Goal: Task Accomplishment & Management: Manage account settings

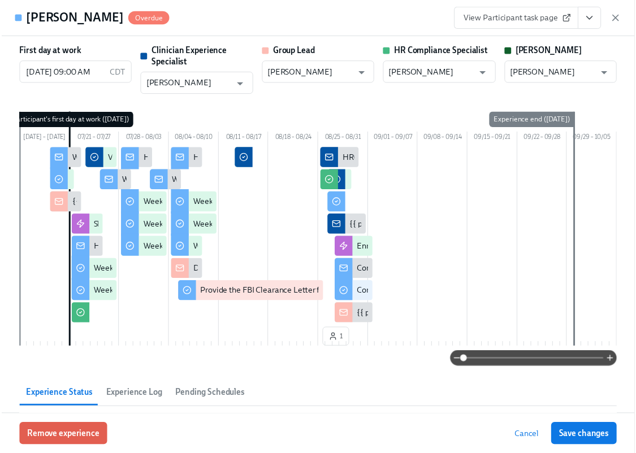
scroll to position [2035, 0]
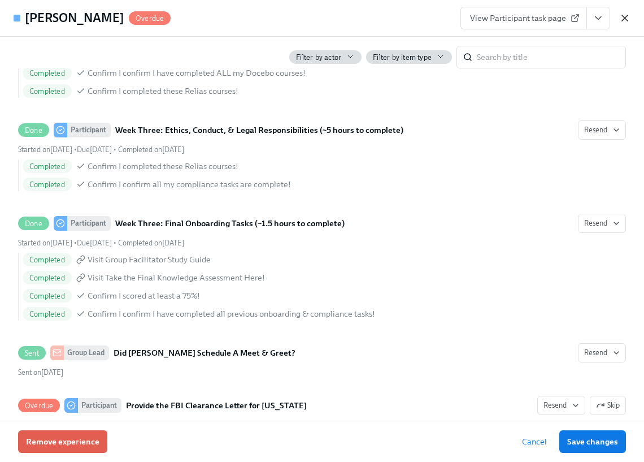
click at [626, 20] on icon "button" at bounding box center [625, 17] width 11 height 11
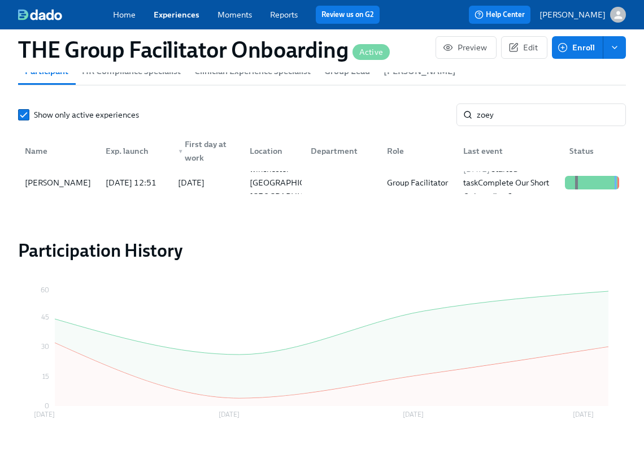
scroll to position [0, 19745]
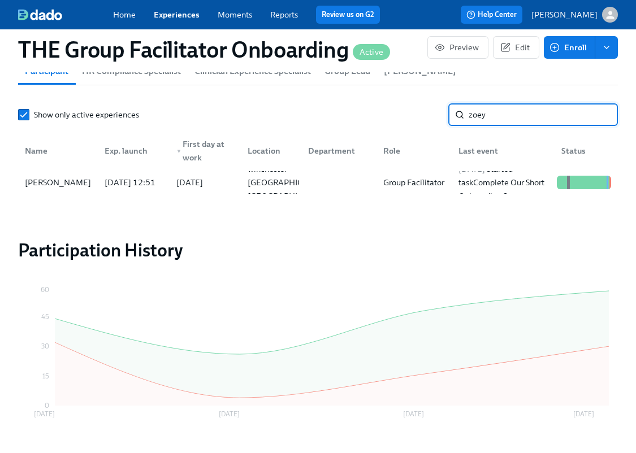
click at [518, 110] on input "zoey" at bounding box center [543, 114] width 149 height 23
type input "justice"
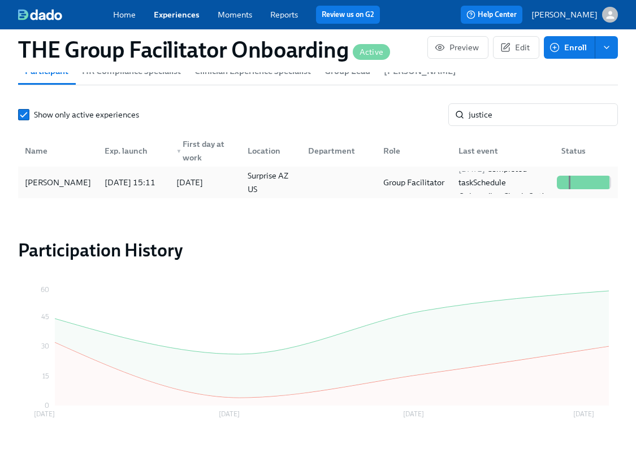
click at [62, 179] on div "[PERSON_NAME]" at bounding box center [57, 182] width 75 height 23
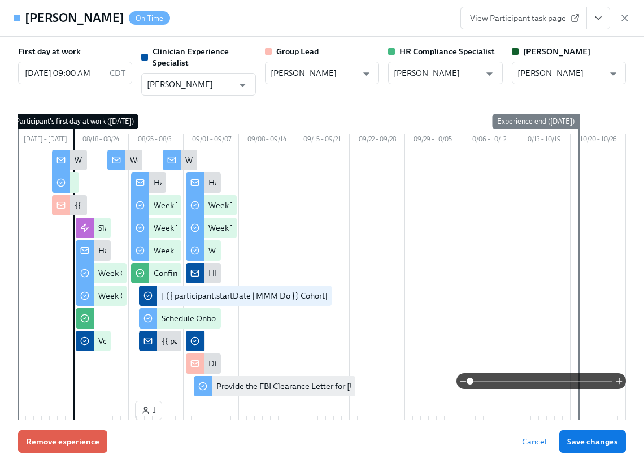
click at [596, 20] on icon "View task page" at bounding box center [598, 17] width 11 height 11
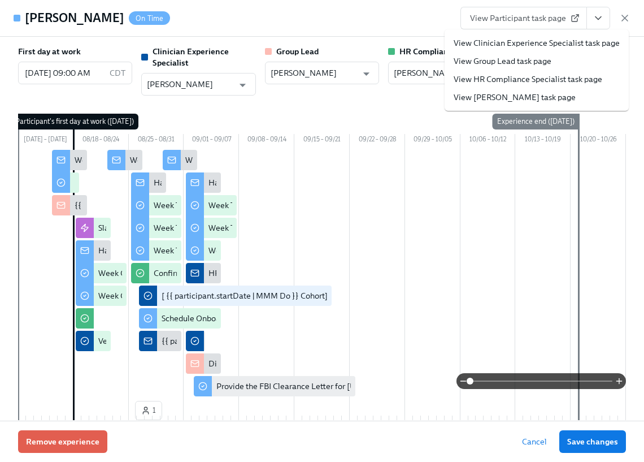
click at [567, 40] on link "View Clinician Experience Specialist task page" at bounding box center [537, 42] width 166 height 11
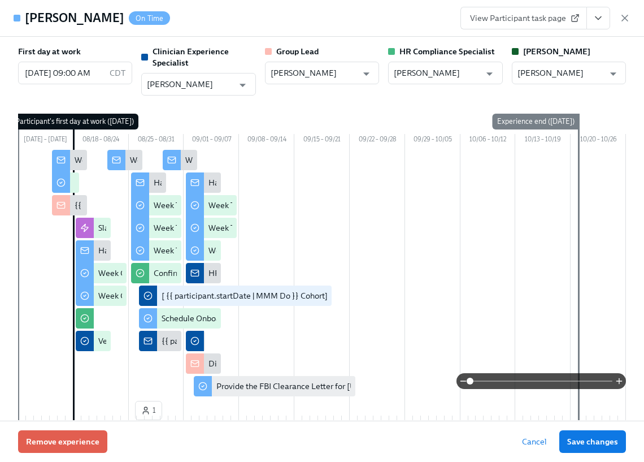
click at [596, 27] on button "View task page" at bounding box center [599, 18] width 24 height 23
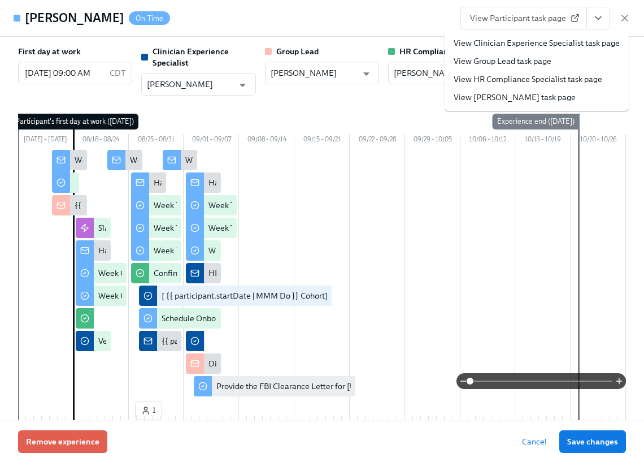
click at [561, 18] on span "View Participant task page" at bounding box center [523, 17] width 107 height 11
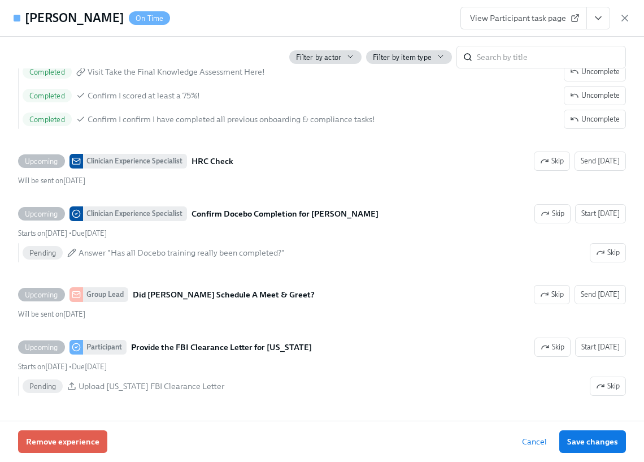
scroll to position [2944, 0]
click at [530, 16] on span "View Participant task page" at bounding box center [523, 17] width 107 height 11
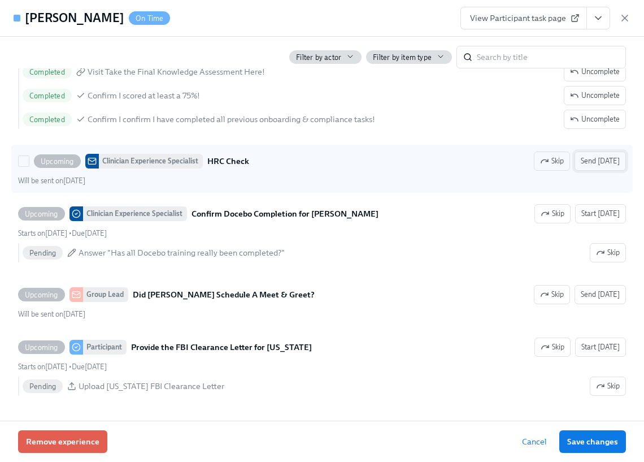
click at [598, 164] on span "Send today" at bounding box center [600, 160] width 39 height 11
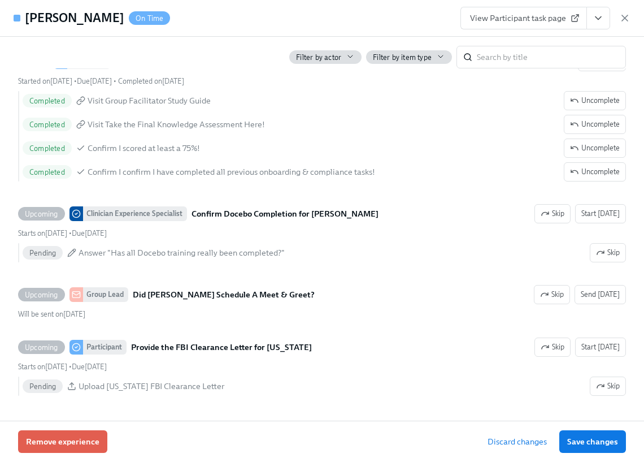
scroll to position [2921, 0]
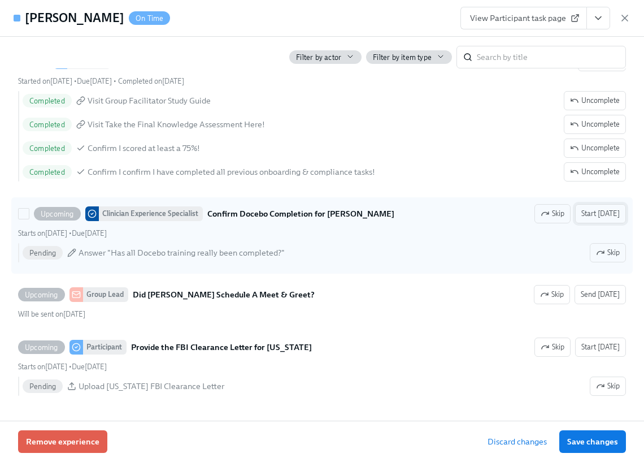
click at [594, 218] on span "Start today" at bounding box center [601, 213] width 38 height 11
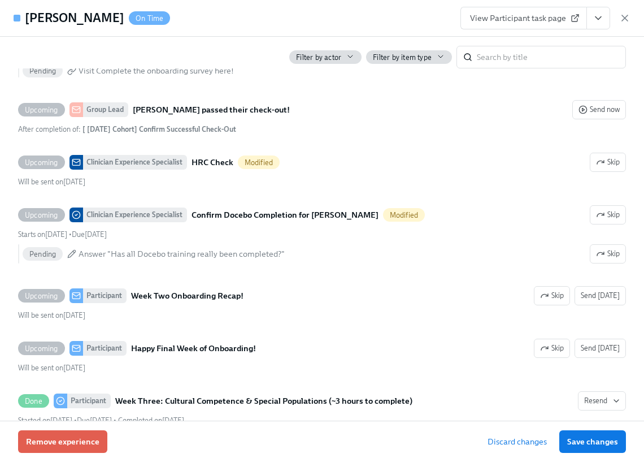
scroll to position [2421, 0]
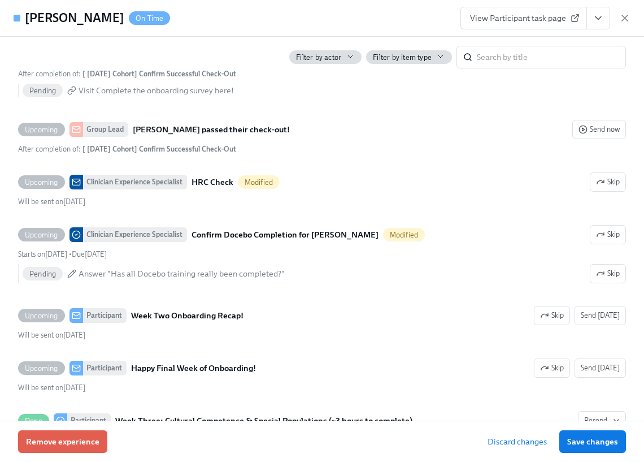
click at [572, 16] on icon at bounding box center [575, 19] width 6 height 6
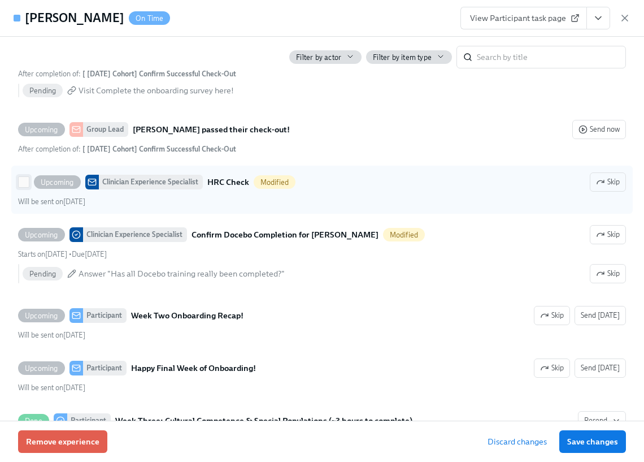
click at [24, 187] on input "Upcoming Clinician Experience Specialist HRC Check Modified Skip Will be sent o…" at bounding box center [24, 182] width 10 height 10
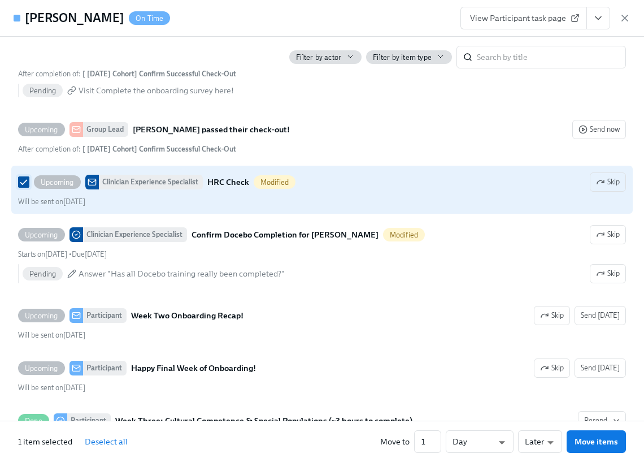
click at [24, 187] on input "Upcoming Clinician Experience Specialist HRC Check Modified Skip Will be sent o…" at bounding box center [24, 182] width 10 height 10
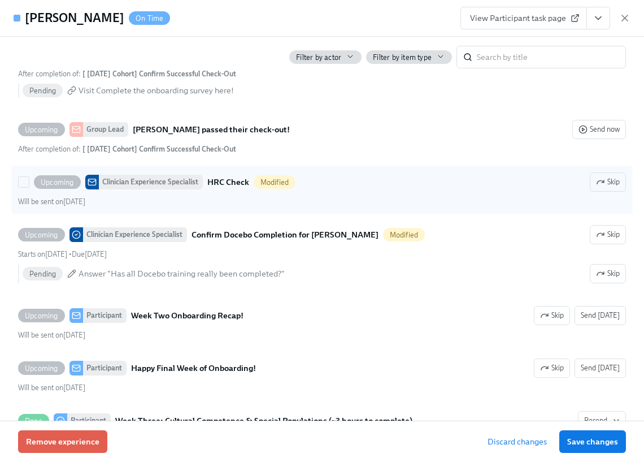
click at [163, 189] on div "Clinician Experience Specialist" at bounding box center [151, 182] width 104 height 15
click at [29, 187] on input "Upcoming Clinician Experience Specialist HRC Check Modified Skip Will be sent o…" at bounding box center [24, 182] width 10 height 10
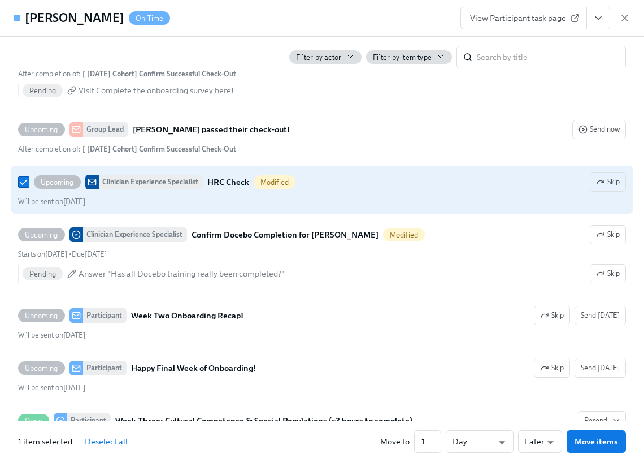
click at [163, 189] on div "Clinician Experience Specialist" at bounding box center [151, 182] width 104 height 15
click at [29, 187] on input "Upcoming Clinician Experience Specialist HRC Check Modified Skip Will be sent o…" at bounding box center [24, 182] width 10 height 10
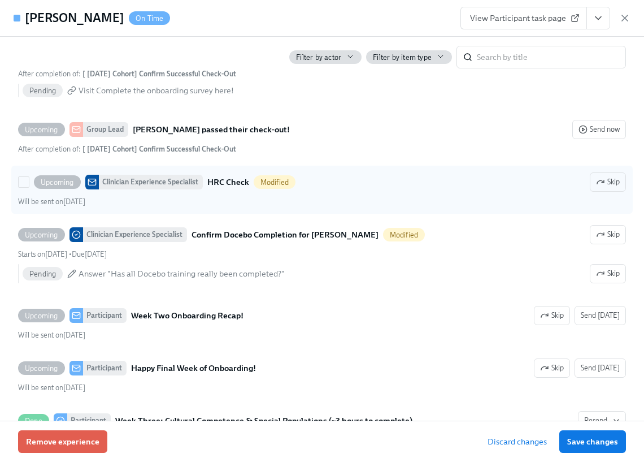
click at [278, 187] on span "Modified" at bounding box center [275, 182] width 42 height 8
click at [29, 187] on input "Upcoming Clinician Experience Specialist HRC Check Modified Skip Will be sent o…" at bounding box center [24, 182] width 10 height 10
checkbox input "true"
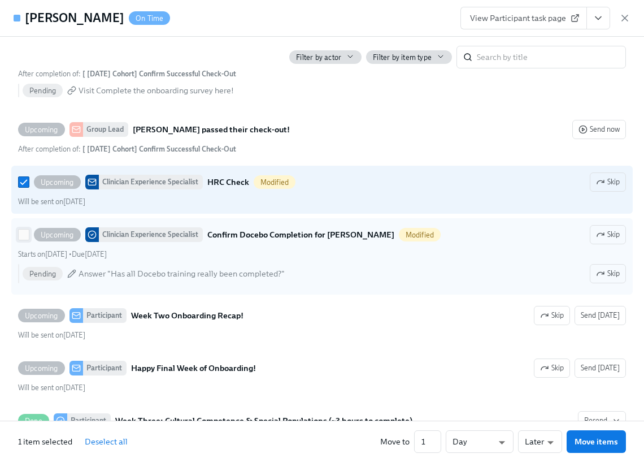
click at [21, 240] on input "Upcoming Clinician Experience Specialist Confirm Docebo Completion for Justice …" at bounding box center [24, 234] width 10 height 10
checkbox input "true"
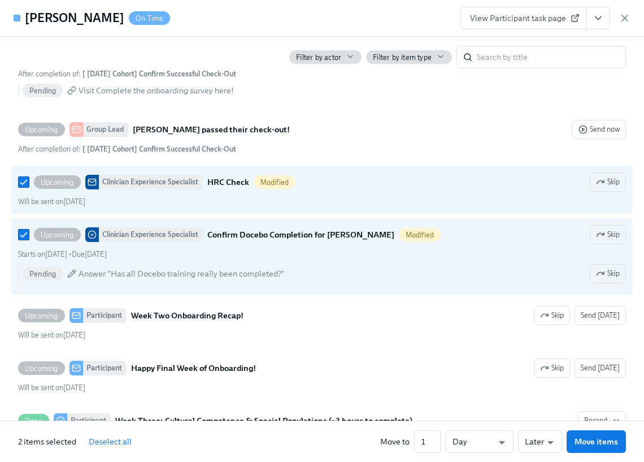
click at [116, 441] on span "Deselect all" at bounding box center [110, 441] width 43 height 11
checkbox input "false"
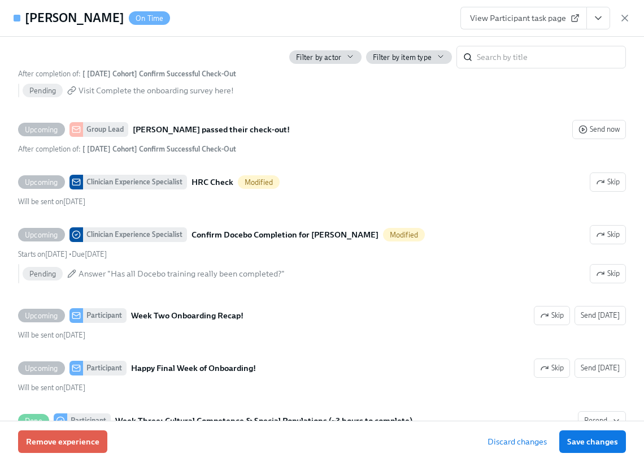
click at [602, 21] on icon "View task page" at bounding box center [598, 17] width 11 height 11
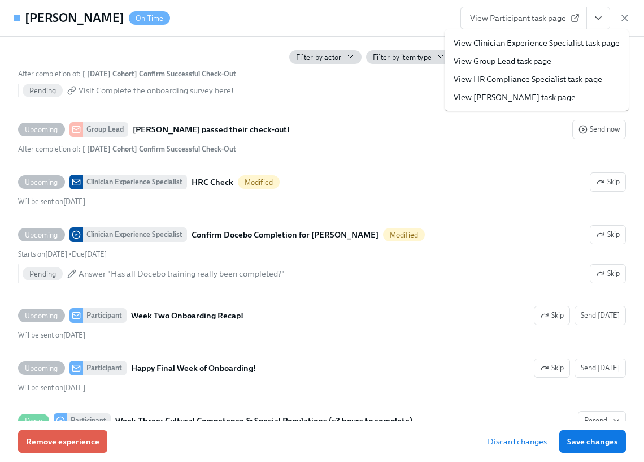
click at [553, 76] on link "View HR Compliance Specialist task page" at bounding box center [528, 78] width 149 height 11
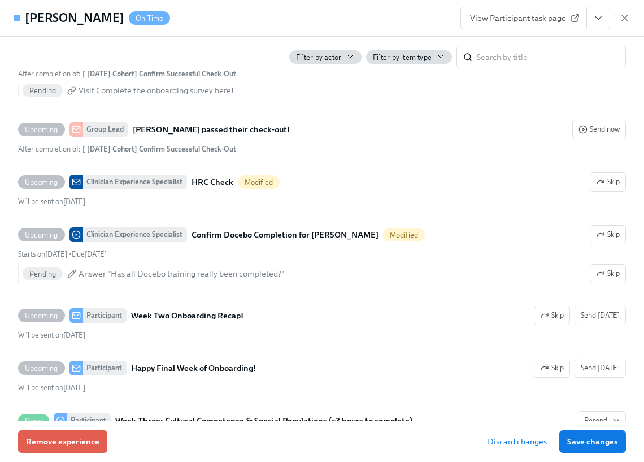
click at [573, 18] on icon at bounding box center [575, 18] width 9 height 9
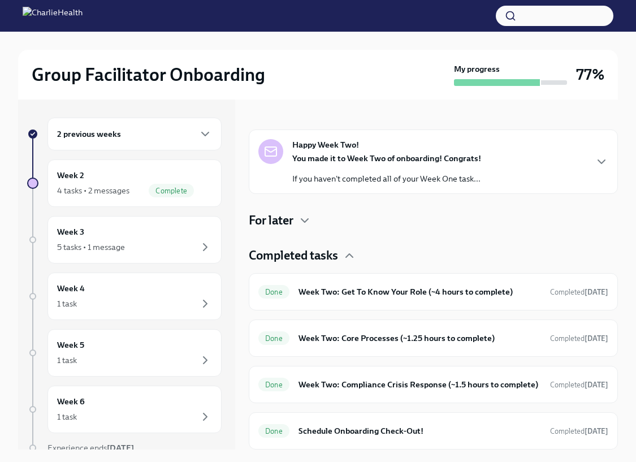
scroll to position [167, 0]
click at [154, 246] on div "5 tasks • 1 message" at bounding box center [134, 247] width 155 height 14
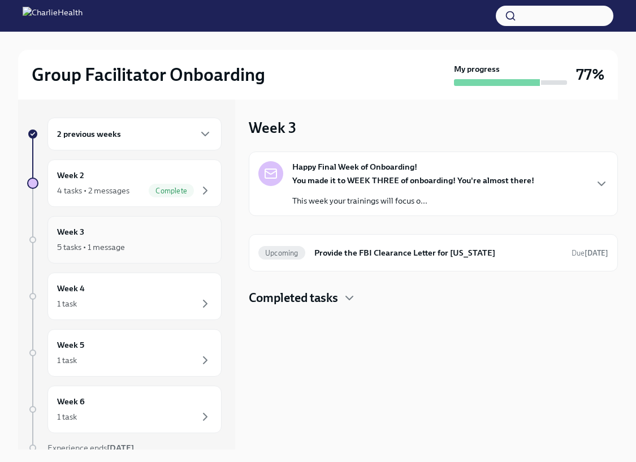
click at [183, 244] on div "5 tasks • 1 message" at bounding box center [134, 247] width 155 height 14
click at [600, 187] on icon "button" at bounding box center [602, 184] width 14 height 14
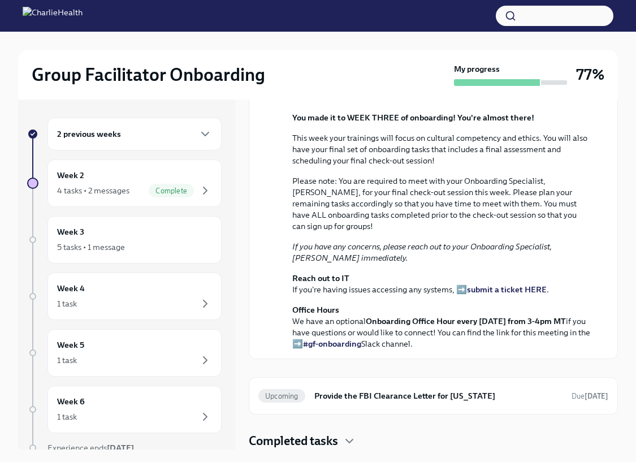
scroll to position [270, 0]
click at [136, 287] on div "Week 4 1 task" at bounding box center [134, 296] width 155 height 28
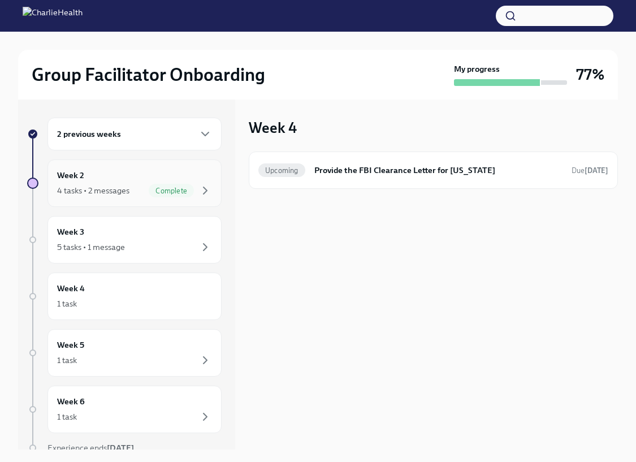
click at [127, 192] on div "4 tasks • 2 messages" at bounding box center [93, 190] width 72 height 11
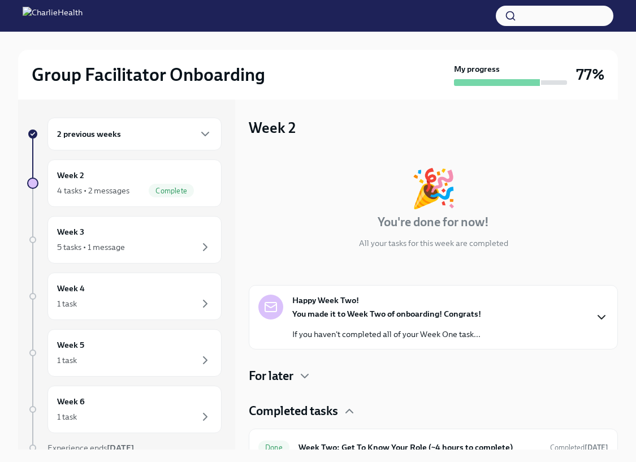
click at [595, 313] on icon "button" at bounding box center [602, 317] width 14 height 14
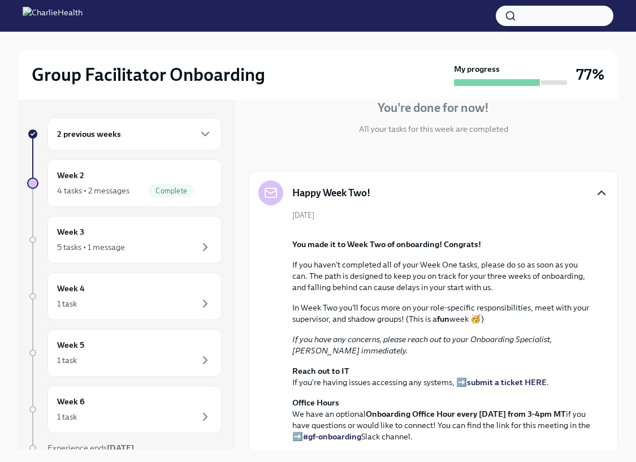
scroll to position [115, 0]
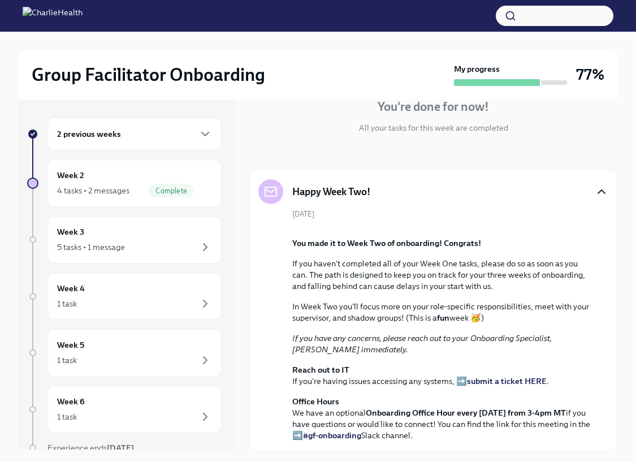
click at [598, 190] on icon "button" at bounding box center [601, 191] width 7 height 3
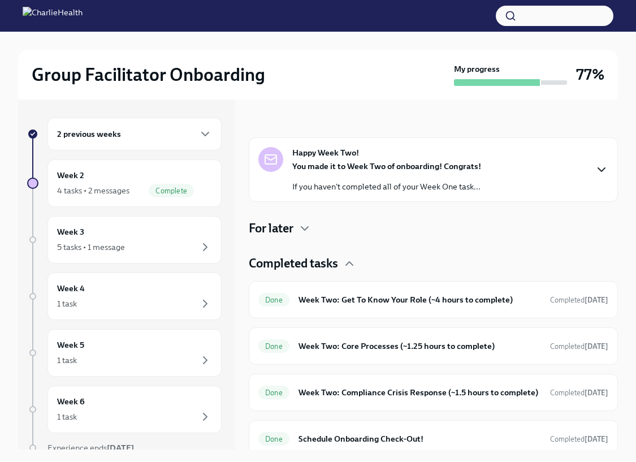
scroll to position [167, 0]
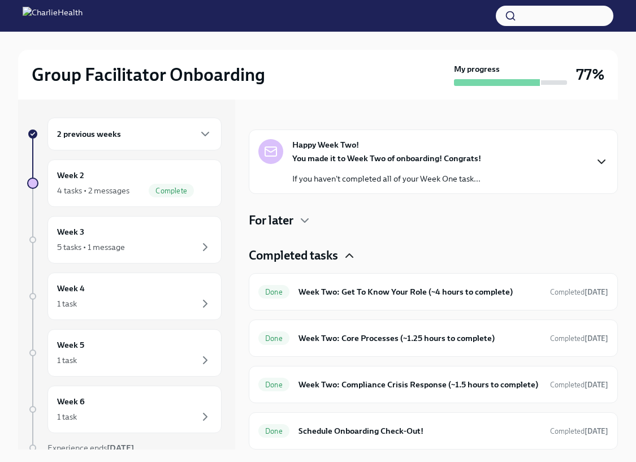
click at [349, 249] on icon "button" at bounding box center [350, 256] width 14 height 14
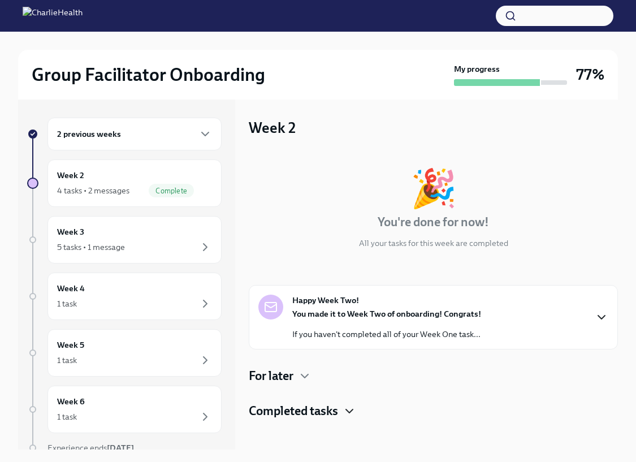
scroll to position [0, 0]
click at [198, 244] on icon "button" at bounding box center [205, 247] width 14 height 14
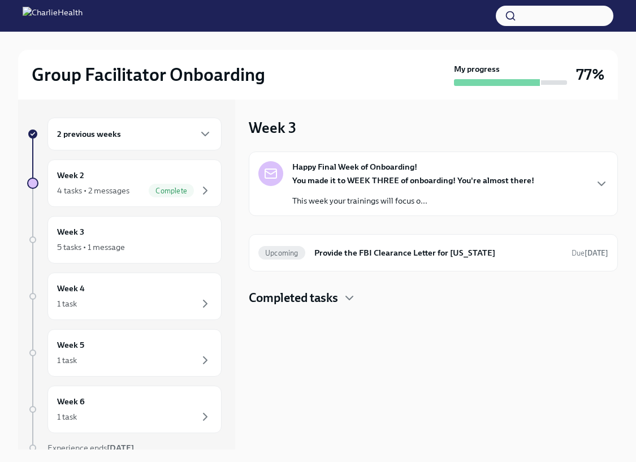
click at [332, 289] on h4 "Completed tasks" at bounding box center [293, 297] width 89 height 17
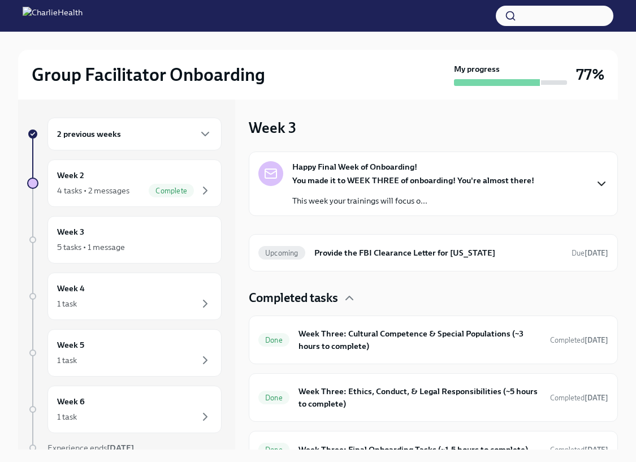
click at [598, 184] on icon "button" at bounding box center [601, 183] width 7 height 3
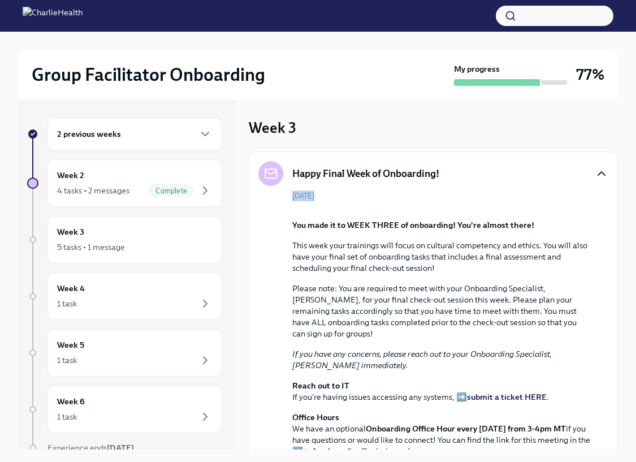
drag, startPoint x: 607, startPoint y: 172, endPoint x: 609, endPoint y: 198, distance: 26.7
click at [609, 198] on div "Week 3 Happy Final Week of Onboarding! September 1st You made it to WEEK THREE …" at bounding box center [433, 274] width 369 height 350
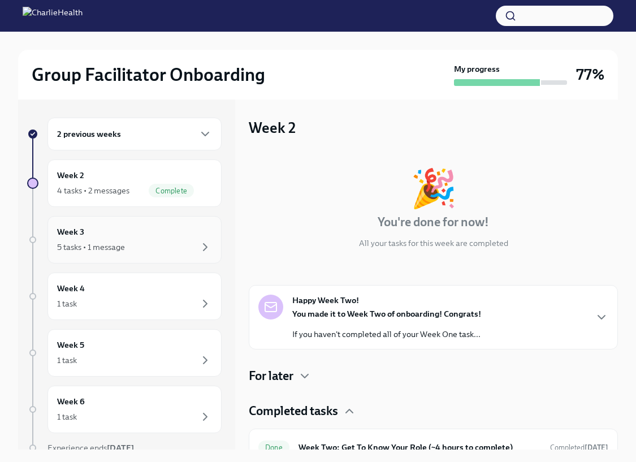
click at [145, 239] on div "Week 3 5 tasks • 1 message" at bounding box center [134, 240] width 155 height 28
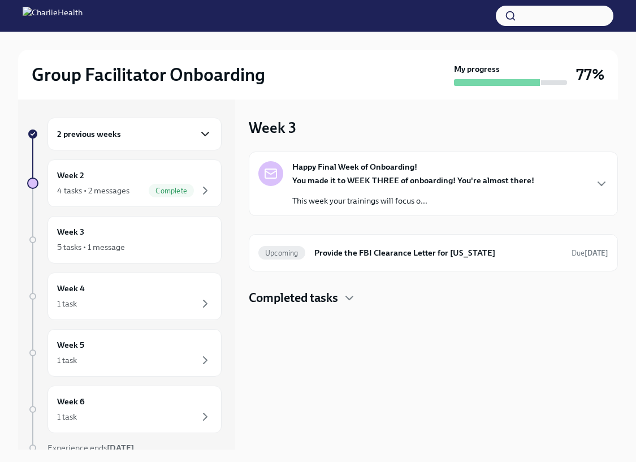
click at [198, 140] on icon "button" at bounding box center [205, 134] width 14 height 14
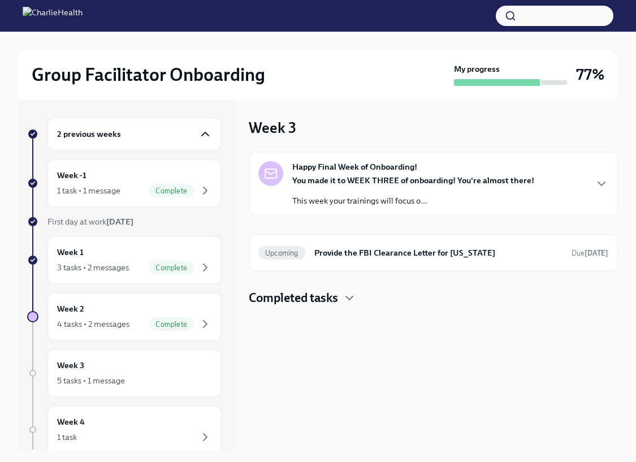
click at [198, 136] on icon "button" at bounding box center [205, 134] width 14 height 14
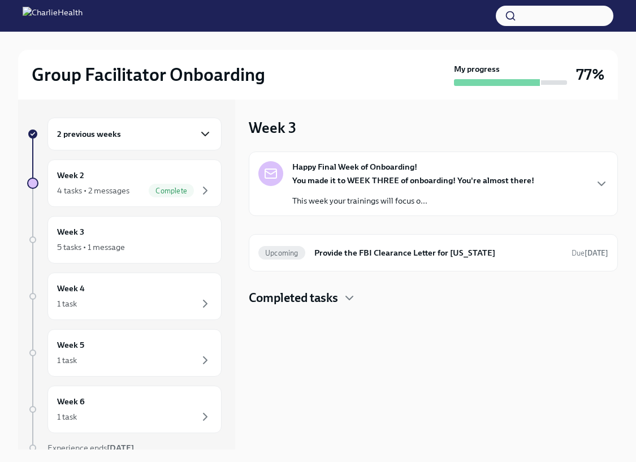
click at [198, 136] on icon "button" at bounding box center [205, 134] width 14 height 14
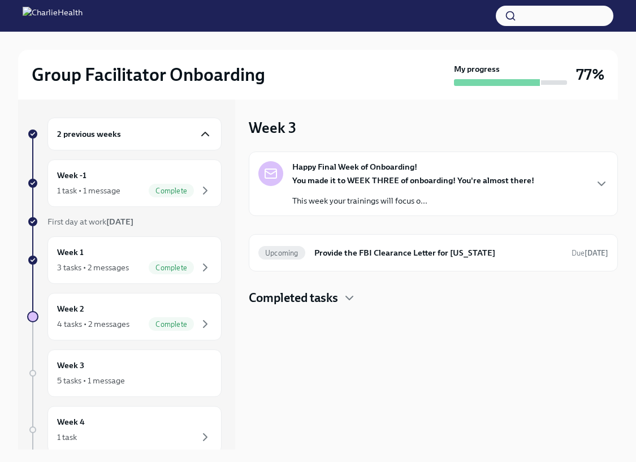
click at [197, 141] on div "2 previous weeks" at bounding box center [134, 134] width 174 height 33
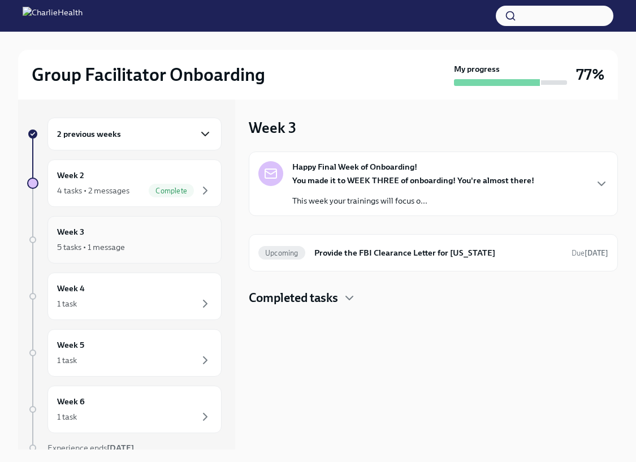
click at [177, 254] on div "Week 3 5 tasks • 1 message" at bounding box center [134, 239] width 174 height 47
click at [121, 229] on div "Week 3 5 tasks • 1 message" at bounding box center [134, 240] width 155 height 28
click at [102, 233] on div "Week 3 5 tasks • 1 message" at bounding box center [134, 240] width 155 height 28
click at [589, 194] on div "Happy Final Week of Onboarding! You made it to WEEK THREE of onboarding! You're…" at bounding box center [433, 183] width 350 height 45
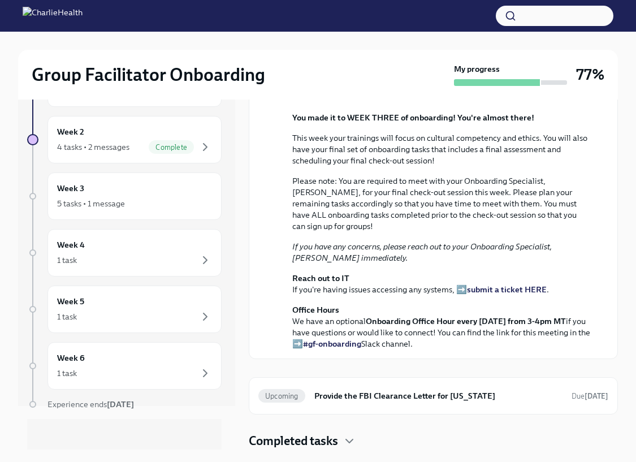
scroll to position [49, 0]
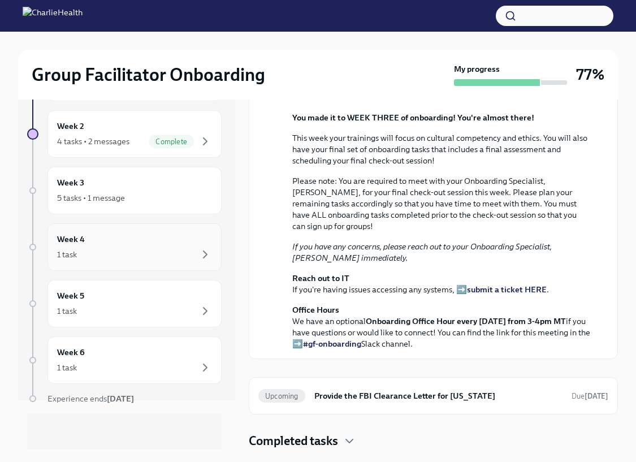
click at [153, 240] on div "Week 4 1 task" at bounding box center [134, 247] width 155 height 28
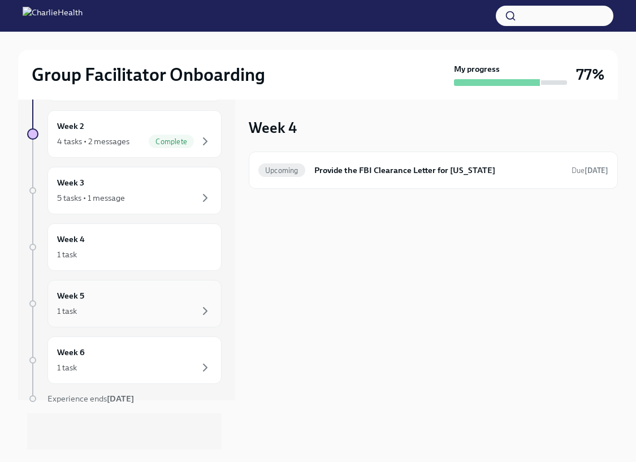
click at [134, 296] on div "Week 5 1 task" at bounding box center [134, 303] width 155 height 28
click at [123, 349] on div "Week 6 1 task" at bounding box center [134, 360] width 155 height 28
click at [138, 146] on div "4 tasks • 2 messages Complete" at bounding box center [134, 142] width 155 height 14
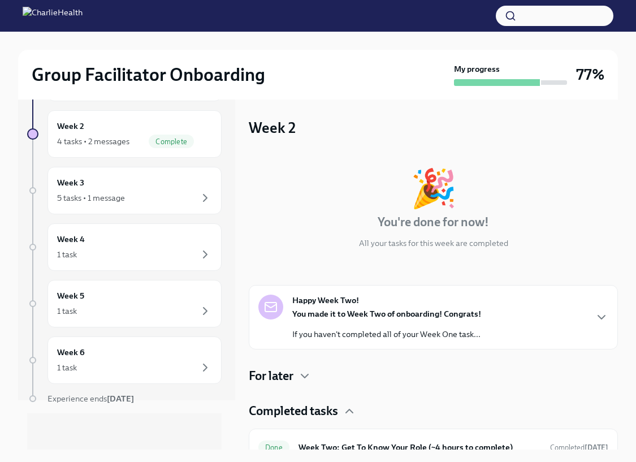
click at [585, 313] on div "Happy Week Two! You made it to Week Two of onboarding! Congrats! If you haven't…" at bounding box center [433, 316] width 350 height 45
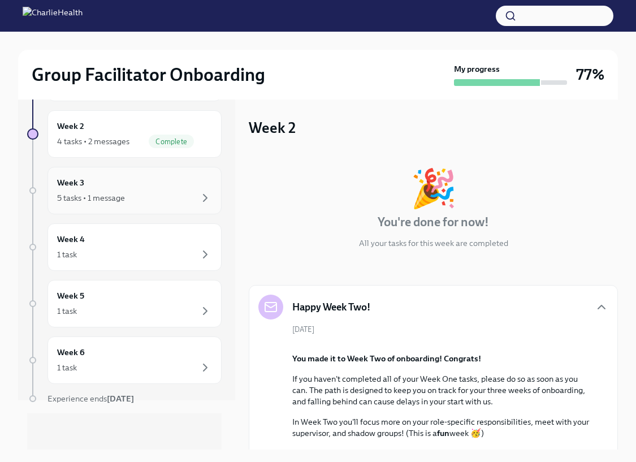
click at [162, 185] on div "Week 3 5 tasks • 1 message" at bounding box center [134, 190] width 155 height 28
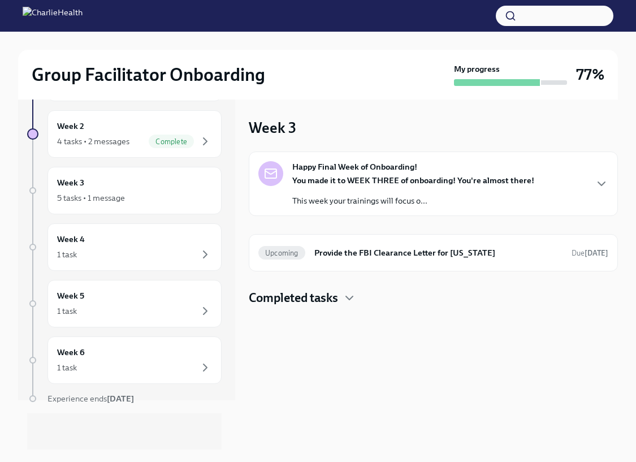
click at [545, 200] on div "Happy Final Week of Onboarding! You made it to WEEK THREE of onboarding! You're…" at bounding box center [433, 183] width 350 height 45
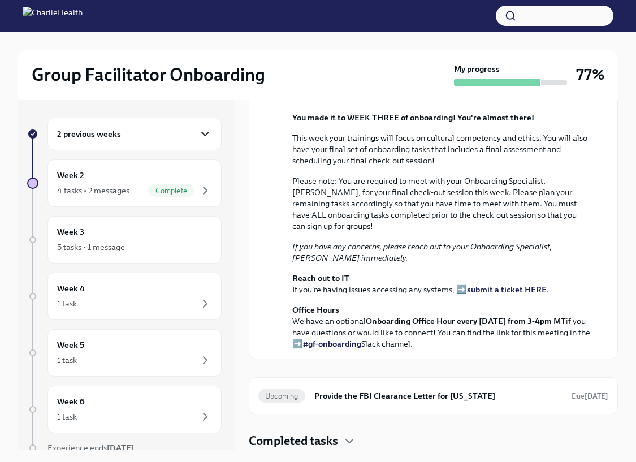
click at [198, 127] on icon "button" at bounding box center [205, 134] width 14 height 14
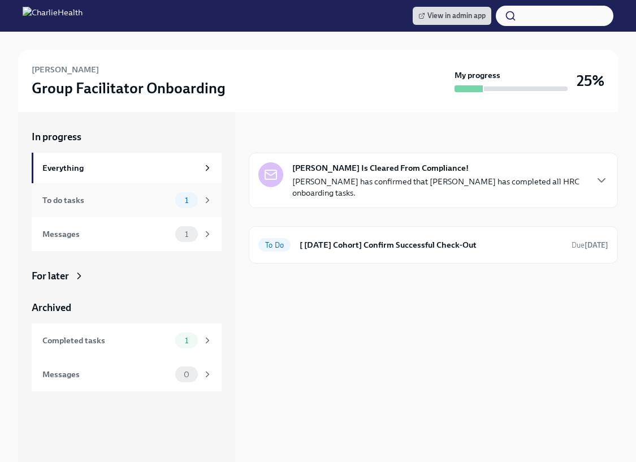
click at [193, 206] on div "1" at bounding box center [186, 200] width 23 height 16
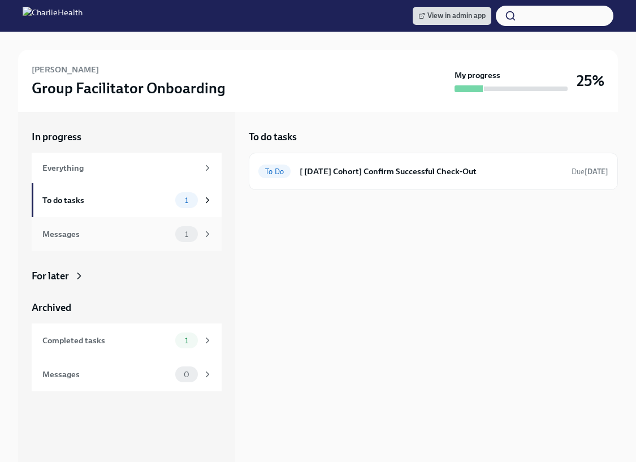
click at [192, 238] on span "1" at bounding box center [186, 234] width 17 height 8
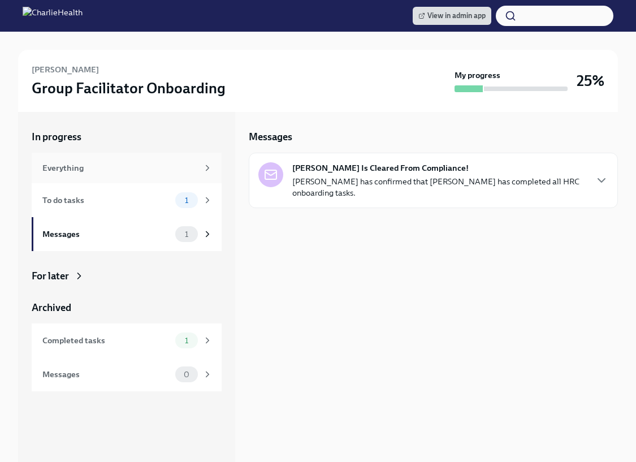
click at [181, 164] on div "Everything" at bounding box center [119, 168] width 155 height 12
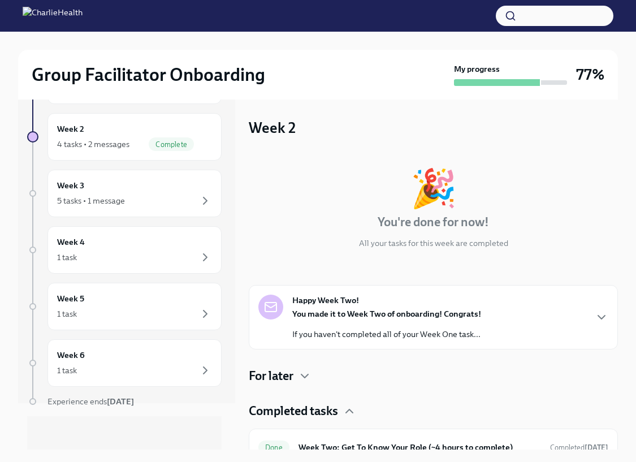
scroll to position [49, 0]
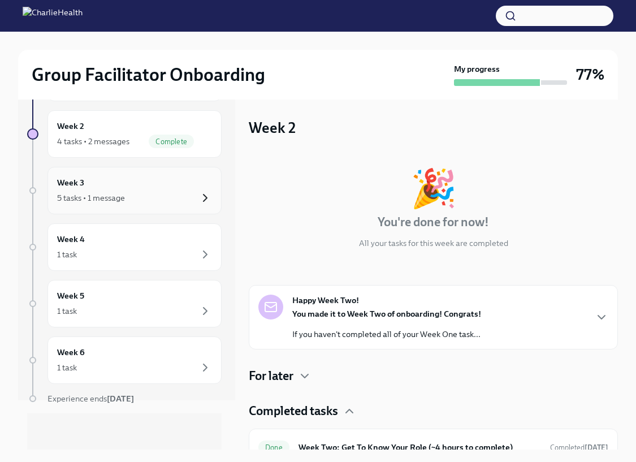
click at [198, 197] on icon "button" at bounding box center [205, 198] width 14 height 14
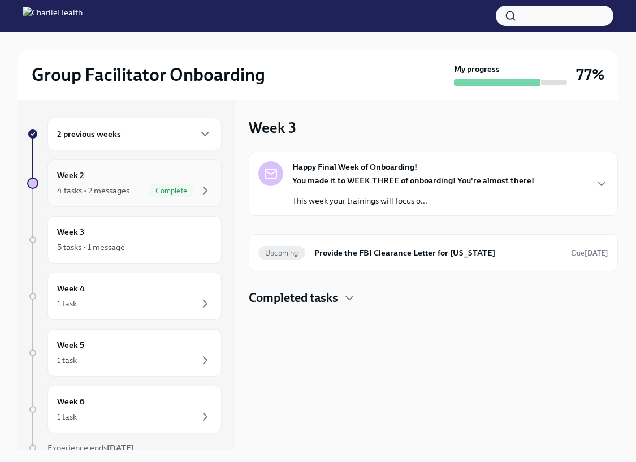
click at [159, 188] on span "Complete" at bounding box center [171, 191] width 45 height 8
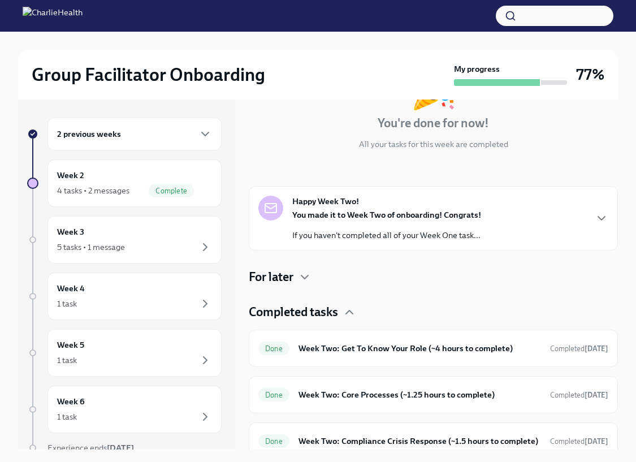
scroll to position [97, 0]
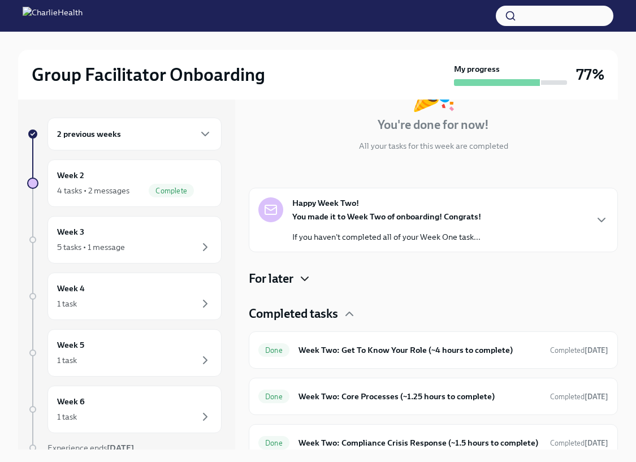
click at [300, 276] on icon "button" at bounding box center [305, 279] width 14 height 14
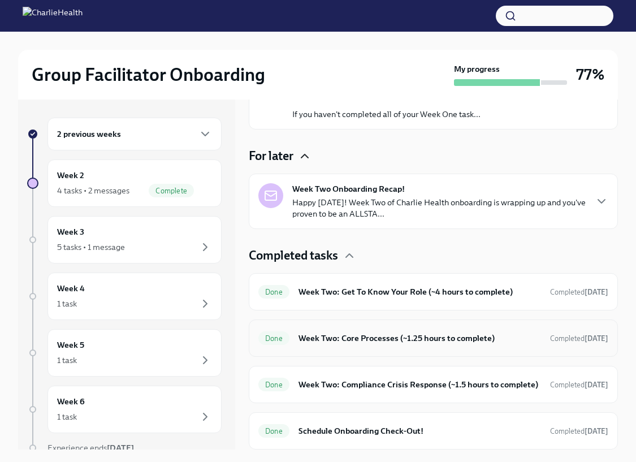
scroll to position [226, 0]
click at [595, 194] on icon "button" at bounding box center [602, 201] width 14 height 14
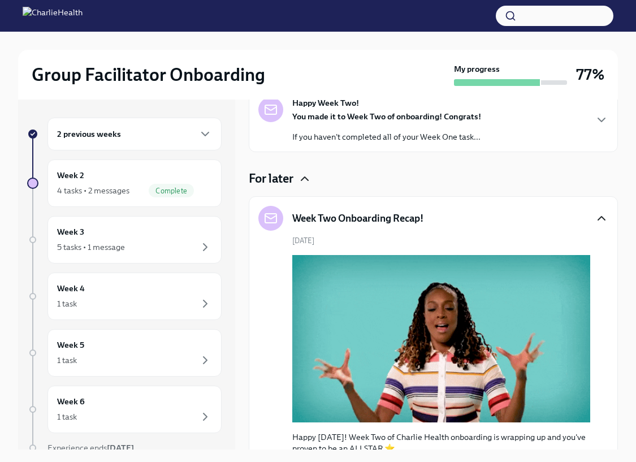
scroll to position [201, 0]
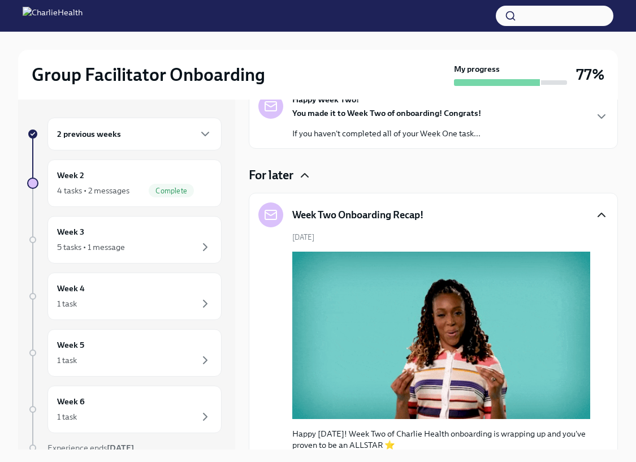
click at [595, 213] on icon "button" at bounding box center [602, 215] width 14 height 14
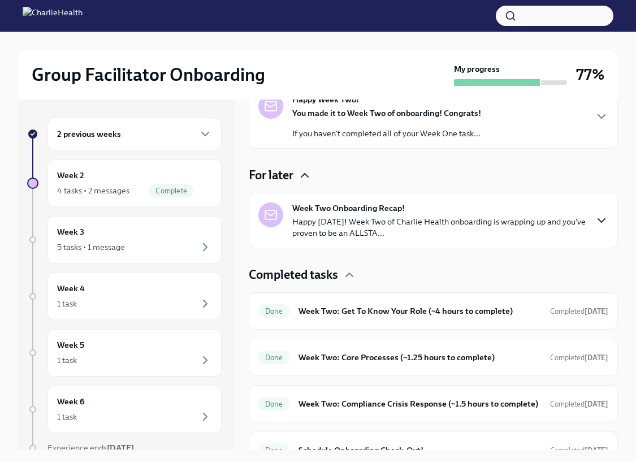
click at [301, 174] on icon "button" at bounding box center [305, 175] width 14 height 14
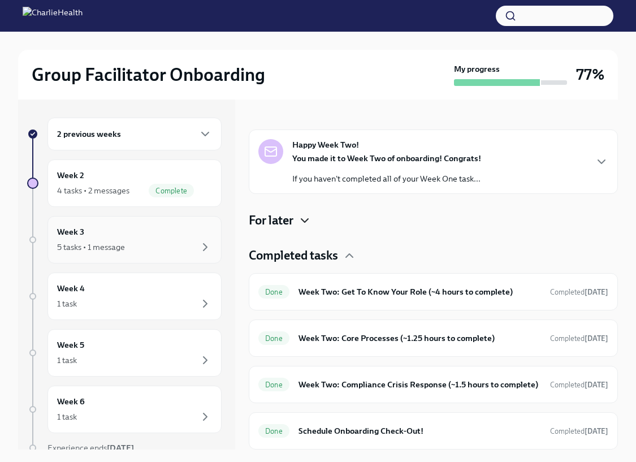
click at [136, 242] on div "5 tasks • 1 message" at bounding box center [134, 247] width 155 height 14
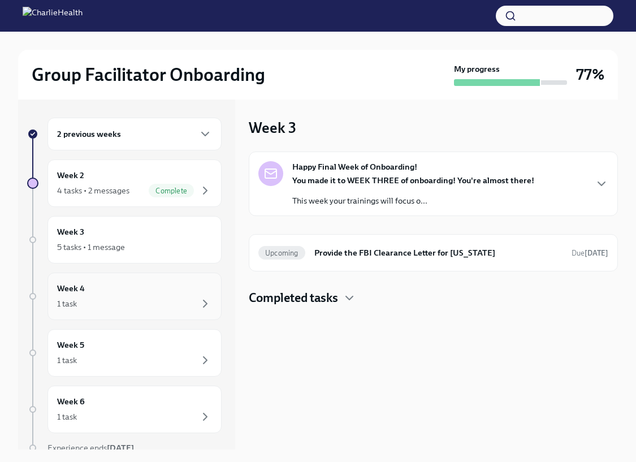
click at [153, 285] on div "Week 4 1 task" at bounding box center [134, 296] width 155 height 28
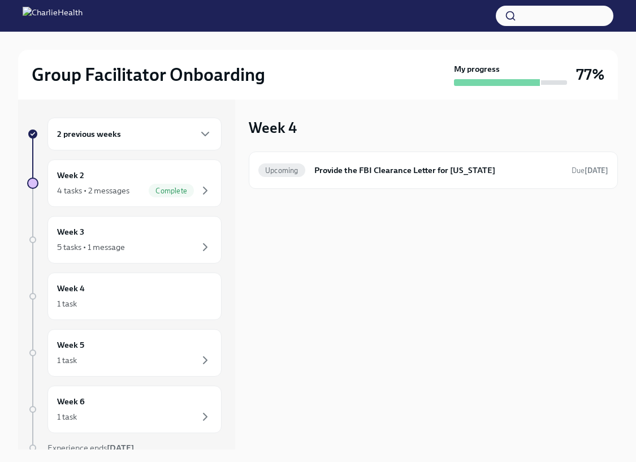
click at [149, 136] on div "2 previous weeks" at bounding box center [134, 134] width 155 height 14
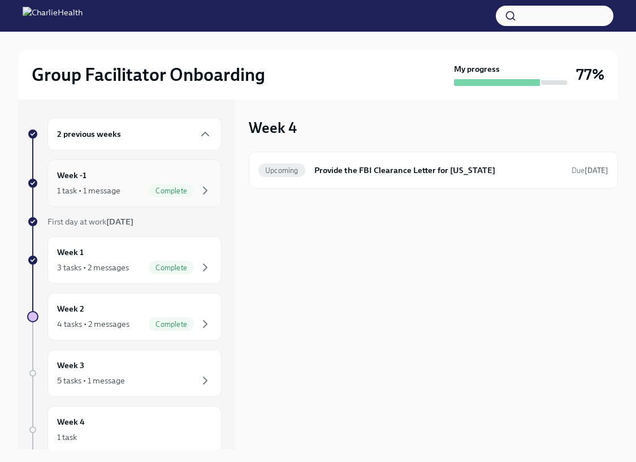
click at [194, 172] on div "Week -1 1 task • 1 message Complete" at bounding box center [134, 183] width 155 height 28
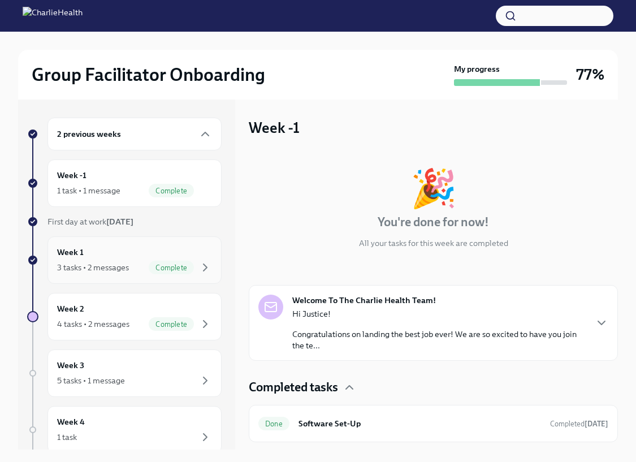
click at [166, 240] on div "Week 1 3 tasks • 2 messages Complete" at bounding box center [134, 259] width 174 height 47
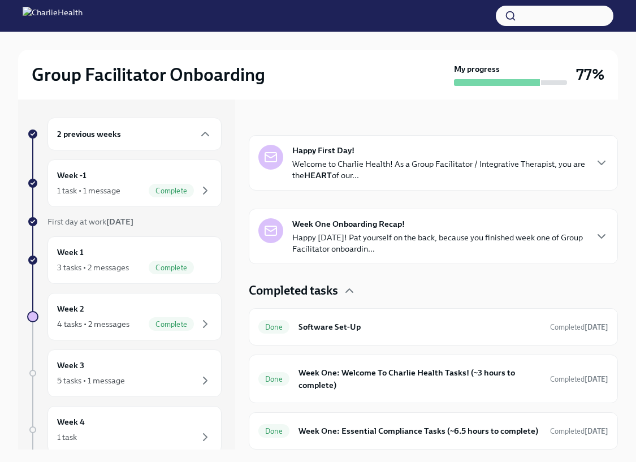
scroll to position [161, 0]
click at [186, 244] on div "Week 1 3 tasks • 2 messages Complete" at bounding box center [134, 259] width 174 height 47
click at [180, 234] on div "2 previous weeks Week -1 1 task • 1 message Complete First day at work Aug 18th…" at bounding box center [124, 375] width 194 height 514
click at [98, 248] on div "Week 1 3 tasks • 2 messages Complete" at bounding box center [134, 260] width 155 height 28
click at [109, 304] on div "Week 2 4 tasks • 2 messages Complete" at bounding box center [134, 316] width 155 height 28
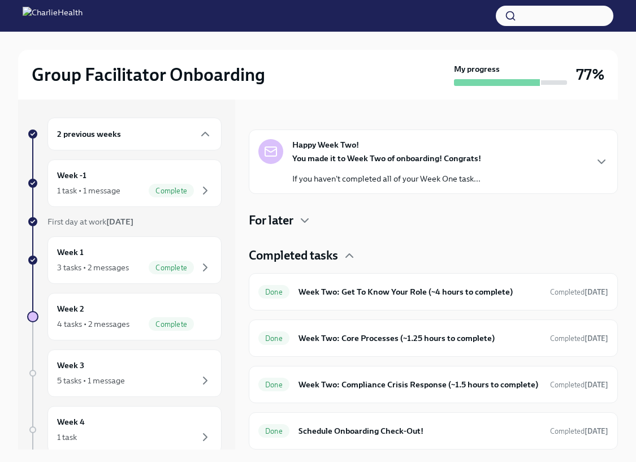
click at [293, 212] on h4 "For later" at bounding box center [271, 220] width 45 height 17
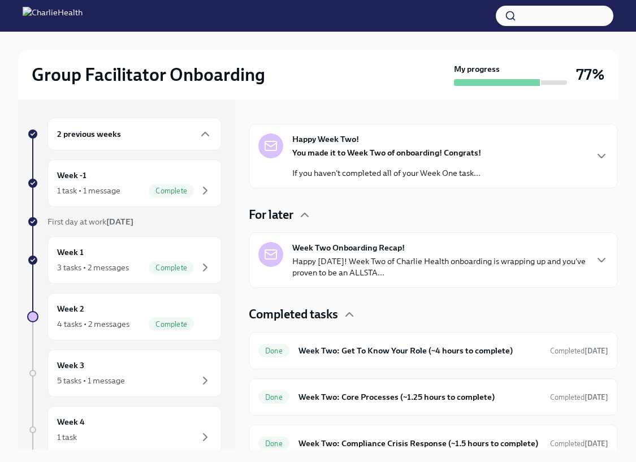
click at [293, 212] on h4 "For later" at bounding box center [271, 214] width 45 height 17
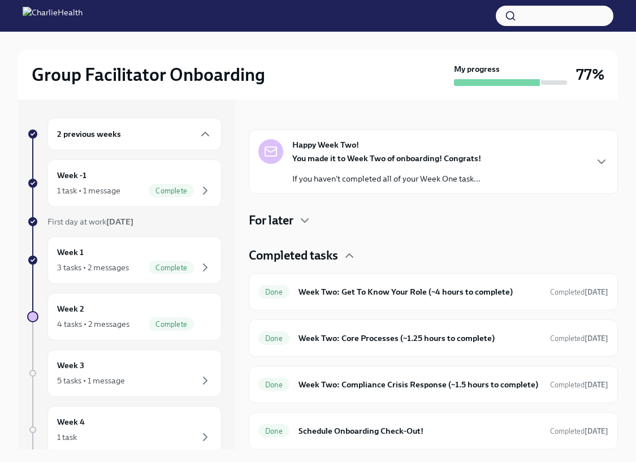
scroll to position [167, 0]
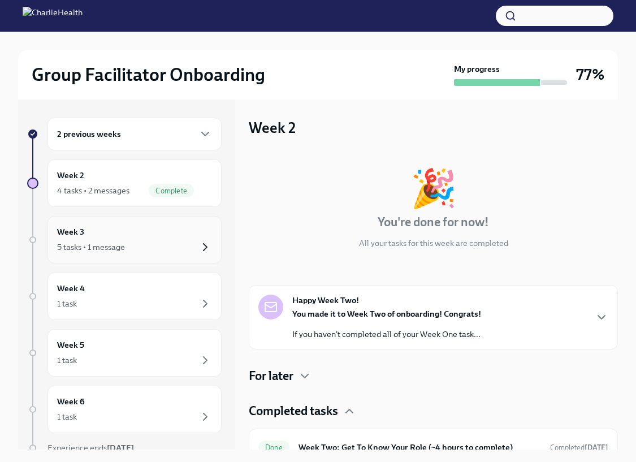
click at [198, 247] on icon "button" at bounding box center [205, 247] width 14 height 14
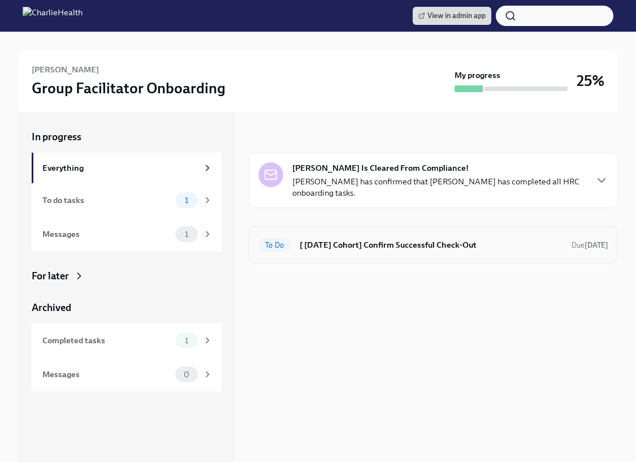
click at [345, 241] on h6 "[ [DATE] Cohort] Confirm Successful Check-Out" at bounding box center [431, 245] width 263 height 12
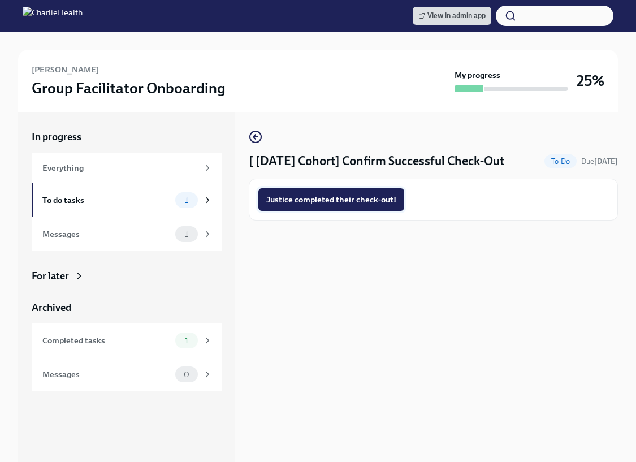
click at [343, 199] on span "Justice completed their check-out!" at bounding box center [331, 199] width 130 height 11
